Goal: Task Accomplishment & Management: Manage account settings

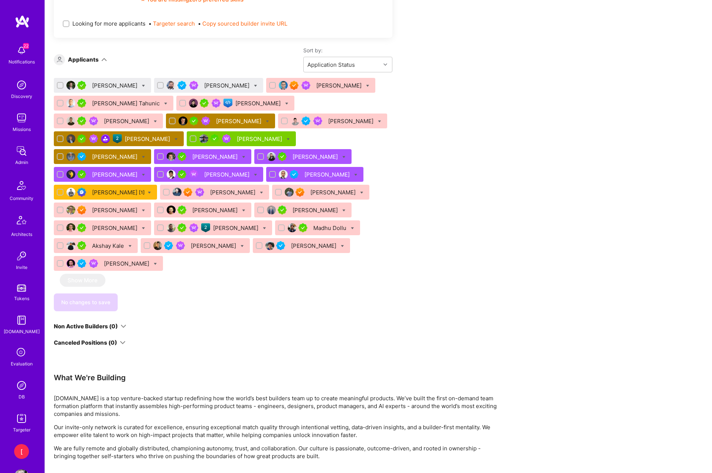
scroll to position [527, 0]
click at [151, 86] on div "[PERSON_NAME]" at bounding box center [102, 85] width 97 height 15
click at [145, 85] on icon at bounding box center [143, 85] width 3 height 3
checkbox input "true"
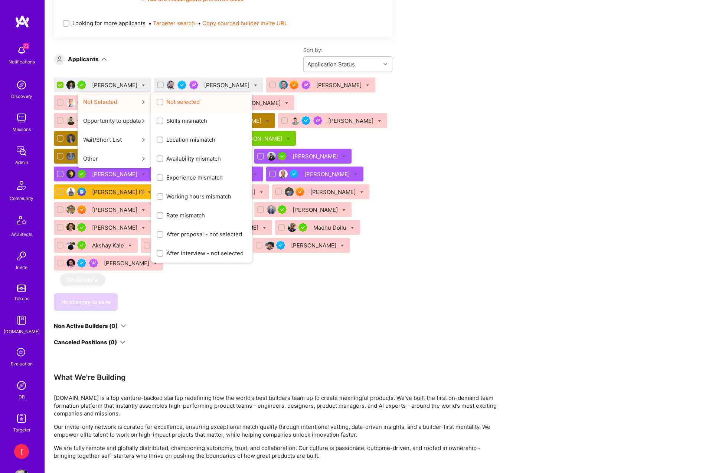
click at [189, 101] on span "Not selected" at bounding box center [182, 102] width 33 height 8
click at [163, 101] on input "Not selected" at bounding box center [160, 102] width 5 height 5
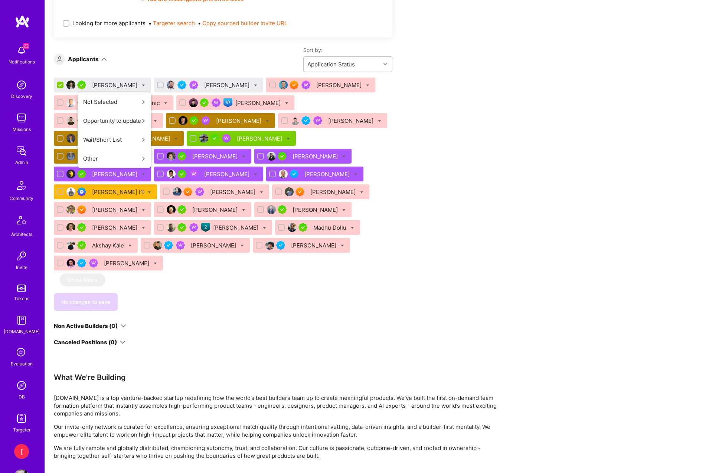
scroll to position [0, 0]
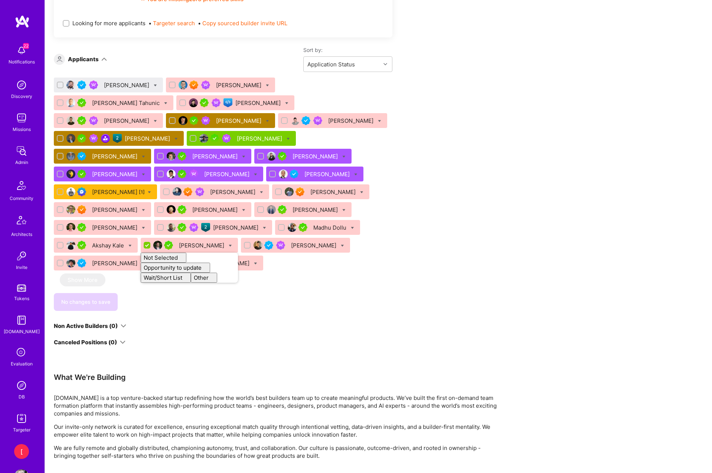
checkbox input "false"
click at [154, 85] on icon at bounding box center [155, 85] width 3 height 3
checkbox input "true"
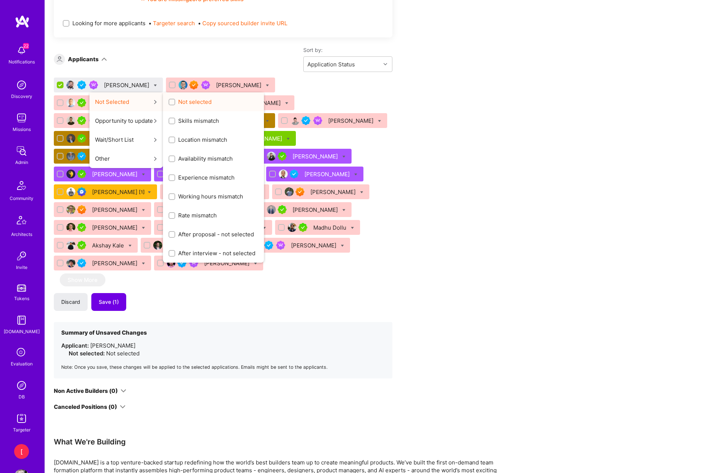
click at [179, 102] on span "Not selected" at bounding box center [194, 102] width 33 height 8
click at [175, 102] on input "Not selected" at bounding box center [172, 102] width 5 height 5
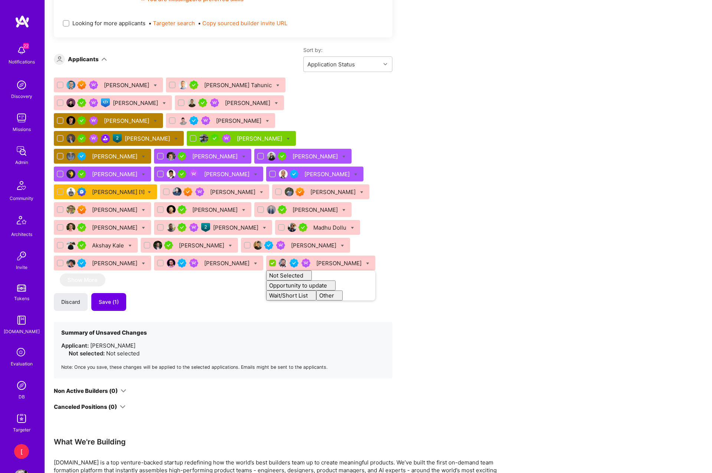
checkbox input "false"
click at [424, 137] on div "Apply for a Mission Role We've proposed builders to Senior Full Stack Developer…" at bounding box center [276, 158] width 445 height 1086
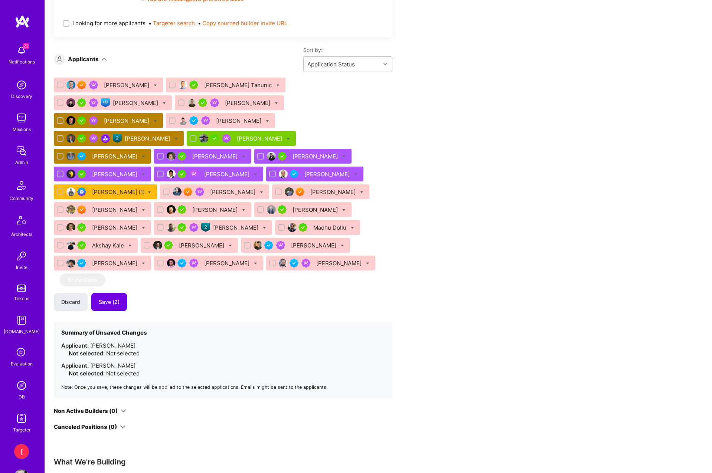
click at [290, 137] on icon at bounding box center [287, 138] width 3 height 3
checkbox input "true"
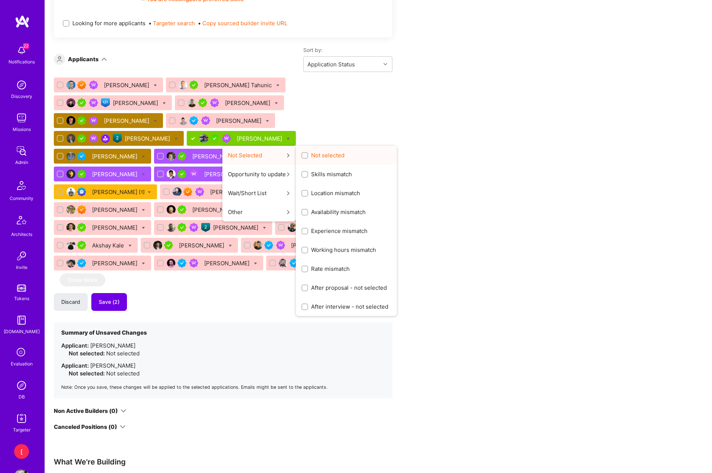
click at [330, 151] on span "Not selected" at bounding box center [327, 155] width 33 height 8
click at [308, 153] on input "Not selected" at bounding box center [305, 155] width 5 height 5
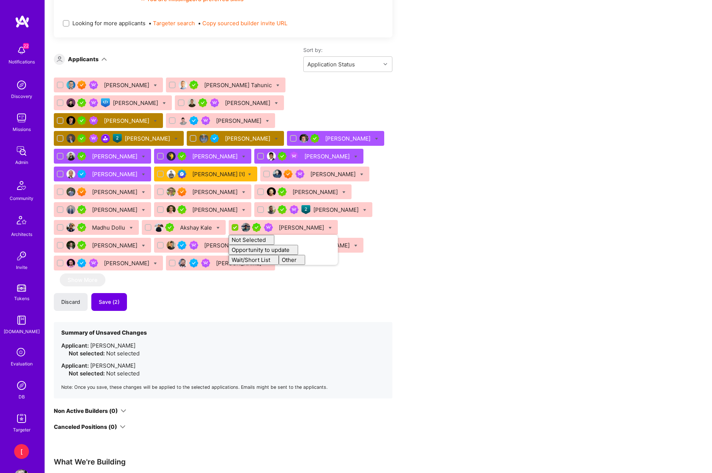
checkbox input "false"
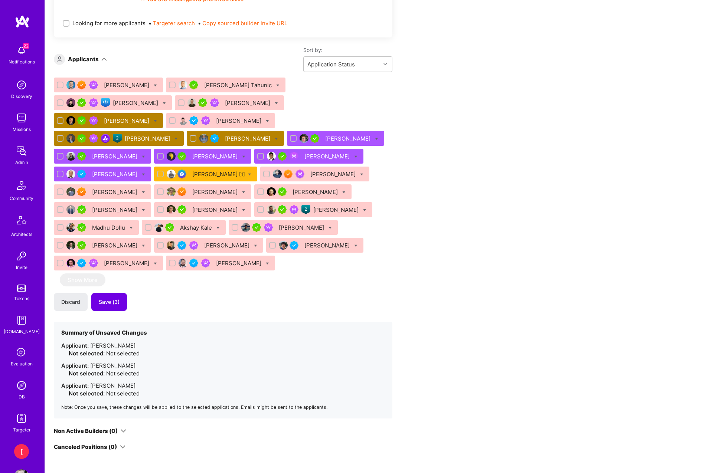
click at [375, 137] on icon at bounding box center [376, 138] width 3 height 3
checkbox input "true"
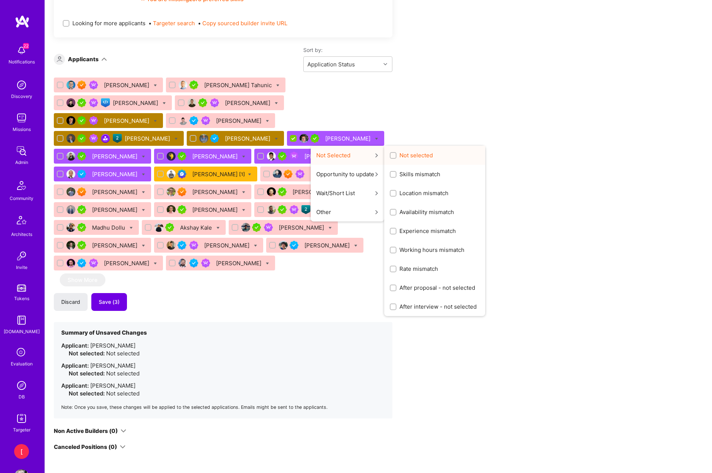
click at [400, 151] on span "Not selected" at bounding box center [415, 155] width 33 height 8
click at [396, 153] on input "Not selected" at bounding box center [393, 155] width 5 height 5
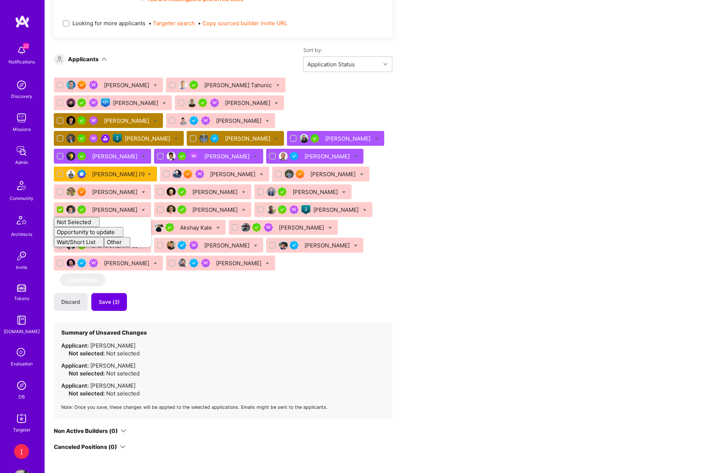
checkbox input "false"
click at [375, 137] on icon at bounding box center [376, 138] width 3 height 3
checkbox input "true"
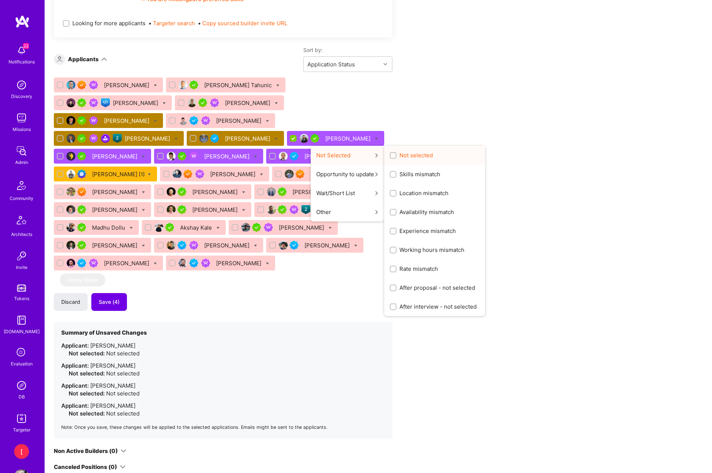
click at [412, 151] on span "Not selected" at bounding box center [415, 155] width 33 height 8
click at [396, 153] on input "Not selected" at bounding box center [393, 155] width 5 height 5
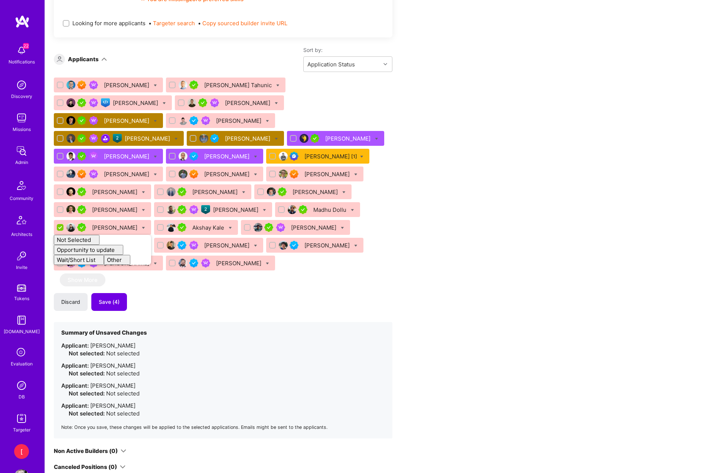
checkbox input "false"
click at [154, 155] on icon at bounding box center [155, 156] width 3 height 3
checkbox input "true"
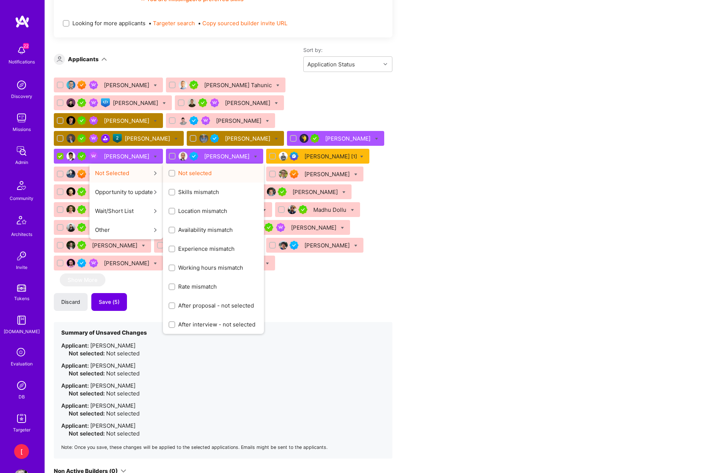
drag, startPoint x: 175, startPoint y: 159, endPoint x: 193, endPoint y: 155, distance: 18.4
click at [175, 164] on div "Not selected" at bounding box center [213, 173] width 101 height 19
click at [208, 164] on div "Not selected" at bounding box center [213, 173] width 101 height 19
click at [187, 169] on span "Not selected" at bounding box center [194, 173] width 33 height 8
click at [175, 171] on input "Not selected" at bounding box center [172, 173] width 5 height 5
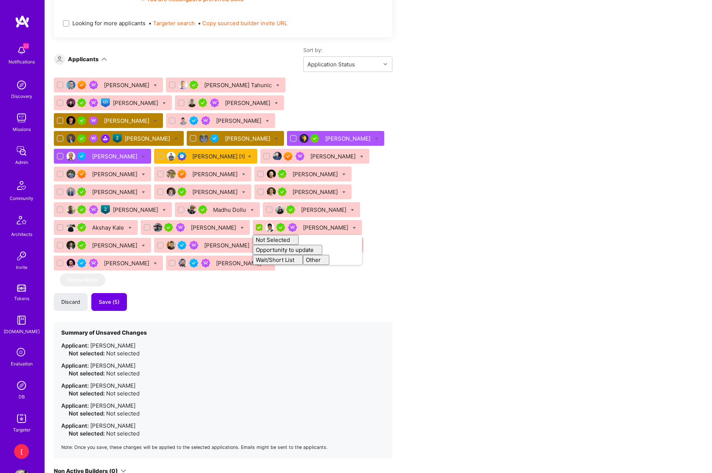
checkbox input "false"
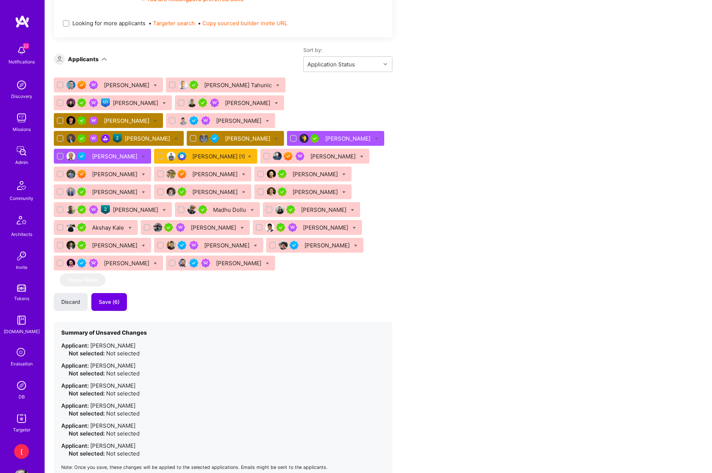
click at [142, 155] on icon at bounding box center [143, 156] width 3 height 3
checkbox input "true"
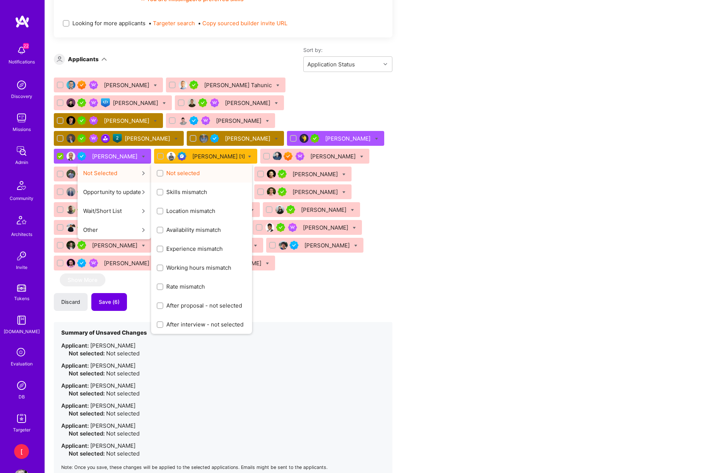
click at [166, 169] on span "Not selected" at bounding box center [182, 173] width 33 height 8
click at [163, 171] on input "Not selected" at bounding box center [160, 173] width 5 height 5
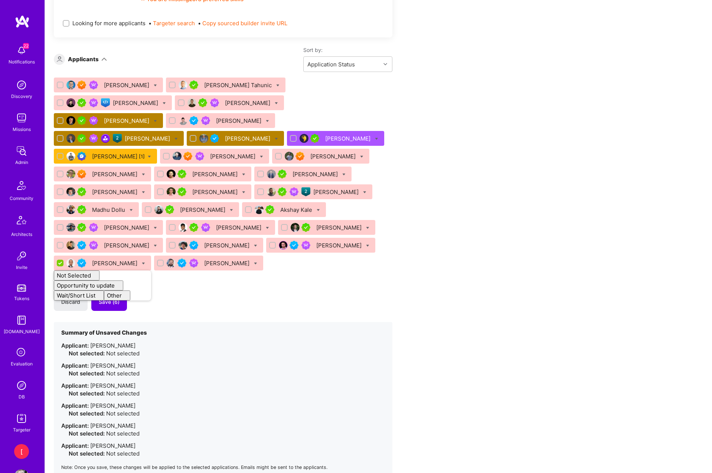
checkbox input "false"
click at [148, 155] on icon at bounding box center [149, 156] width 3 height 3
checkbox input "true"
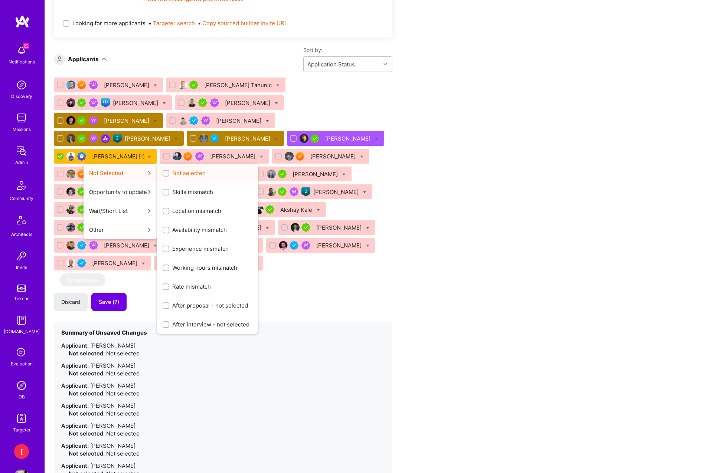
click at [185, 169] on span "Not selected" at bounding box center [188, 173] width 33 height 8
click at [169, 171] on input "Not selected" at bounding box center [166, 173] width 5 height 5
checkbox input "true"
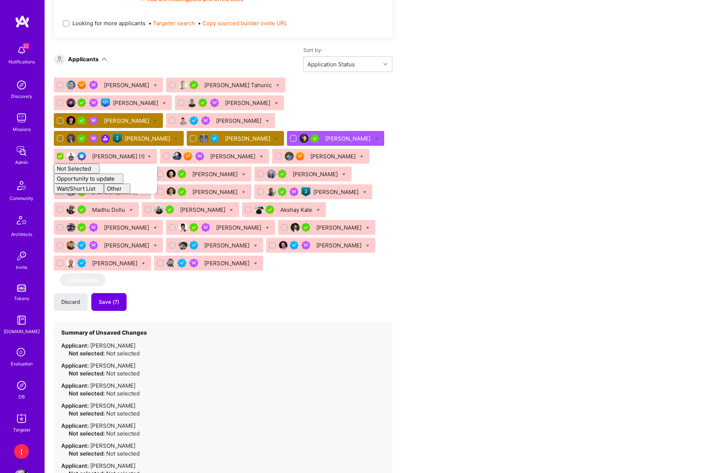
checkbox input "false"
click at [435, 158] on div "Apply for a Mission Role We've proposed builders to Senior Full Stack Developer…" at bounding box center [276, 218] width 445 height 1206
click at [375, 137] on icon at bounding box center [376, 138] width 3 height 3
checkbox input "true"
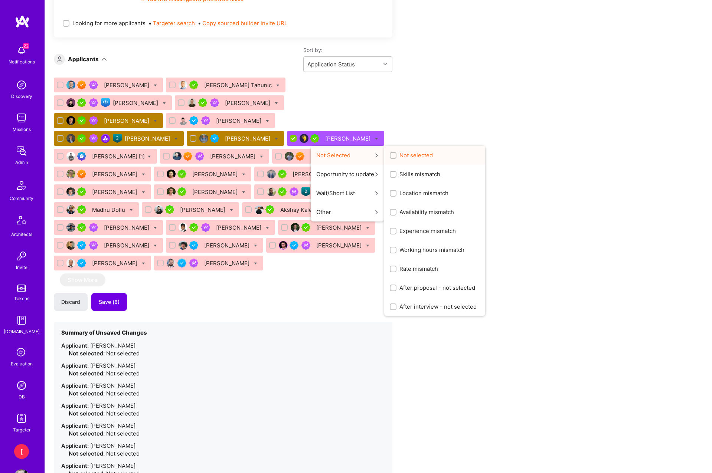
click at [399, 151] on span "Not selected" at bounding box center [415, 155] width 33 height 8
click at [391, 153] on input "Not selected" at bounding box center [393, 155] width 5 height 5
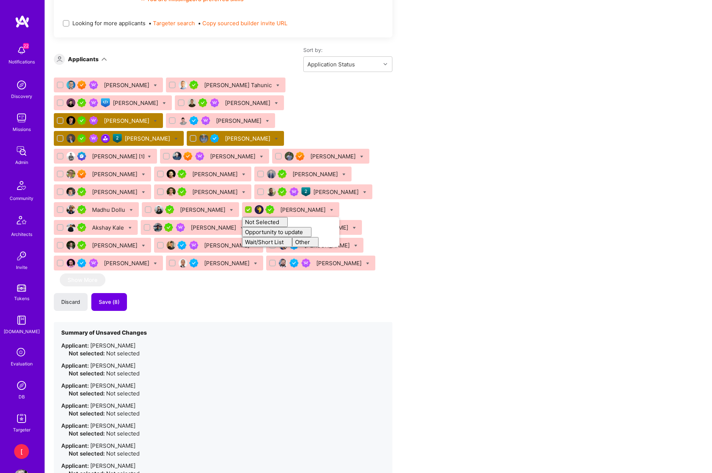
checkbox input "false"
click at [450, 147] on div "Apply for a Mission Role We've proposed builders to Senior Full Stack Developer…" at bounding box center [276, 238] width 445 height 1246
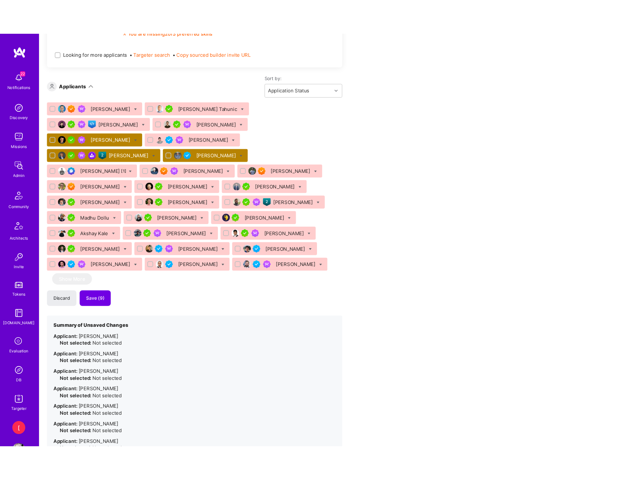
scroll to position [525, 0]
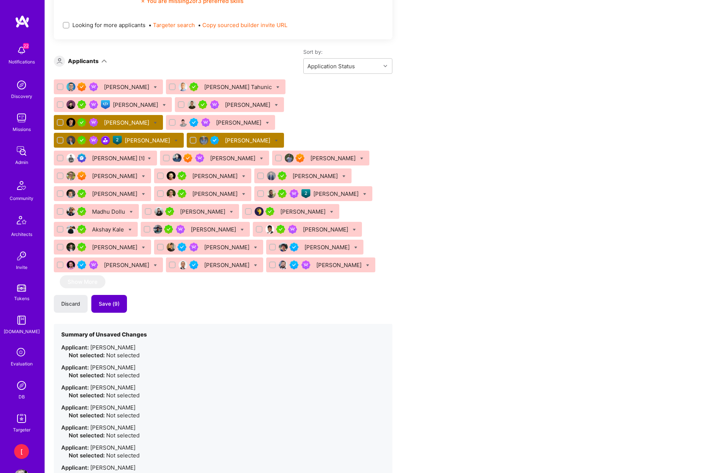
click at [116, 300] on span "Save (9)" at bounding box center [109, 303] width 21 height 7
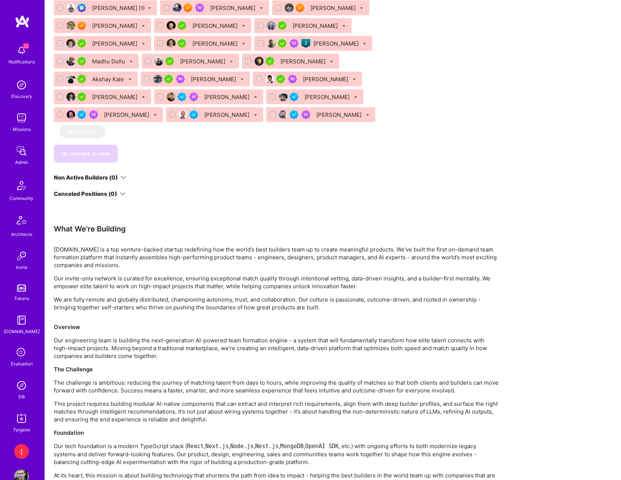
scroll to position [688, 0]
